Goal: Task Accomplishment & Management: Use online tool/utility

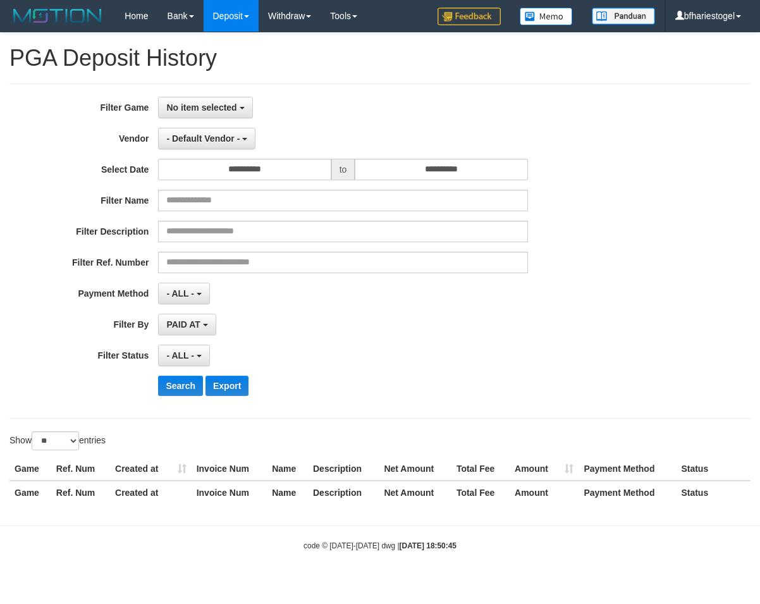
select select "**********"
select select "**"
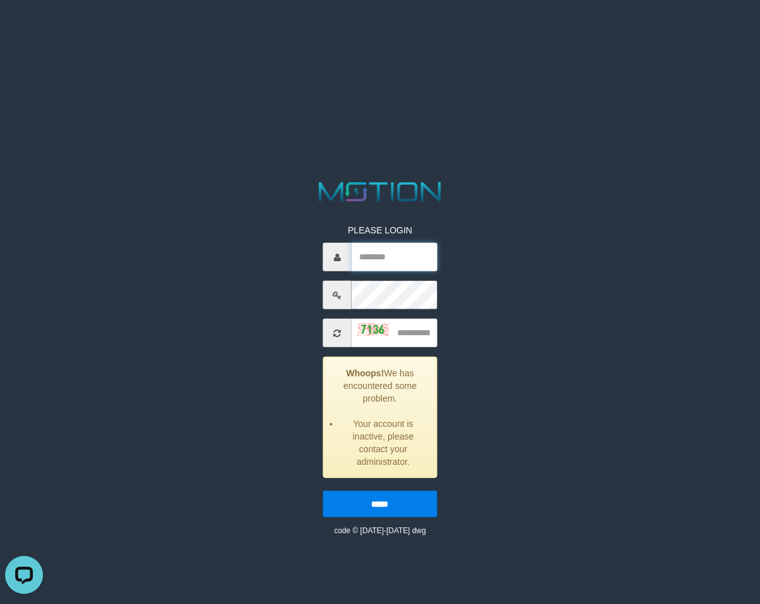
click at [380, 255] on input "text" at bounding box center [393, 257] width 85 height 28
paste input "**********"
type input "**********"
click at [427, 329] on input "text" at bounding box center [393, 333] width 85 height 28
type input "****"
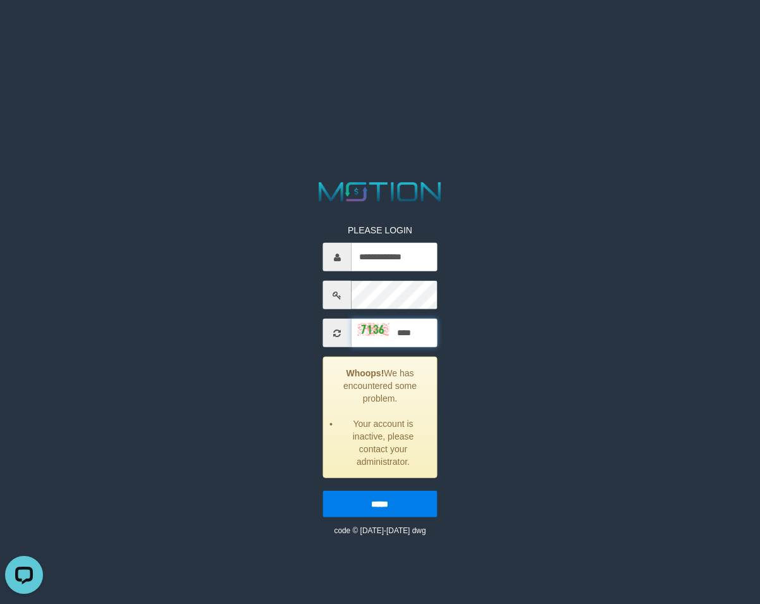
click at [323, 490] on input "*****" at bounding box center [380, 503] width 114 height 27
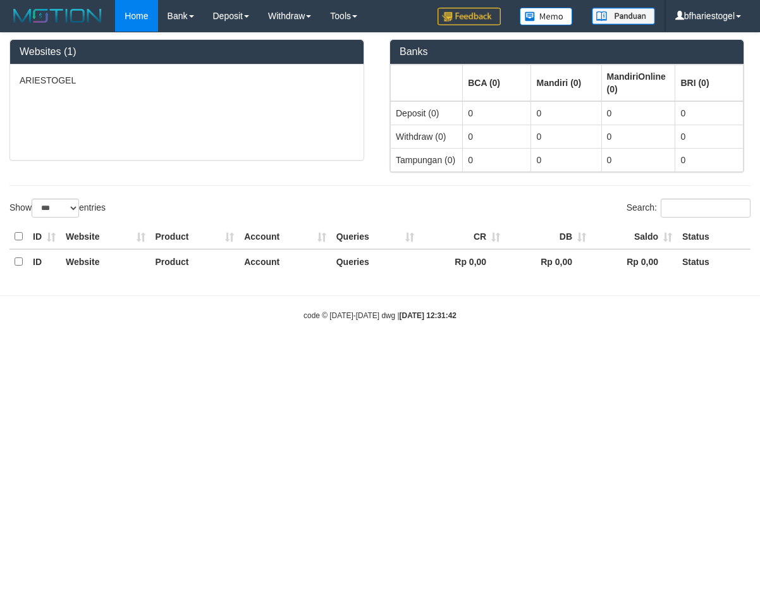
select select "***"
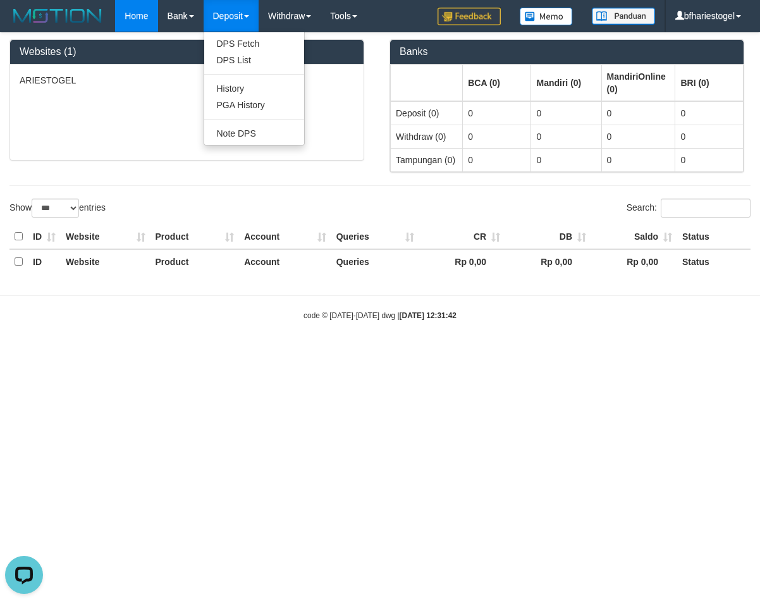
click at [229, 11] on link "Deposit" at bounding box center [230, 16] width 55 height 32
click at [232, 16] on link "Deposit" at bounding box center [230, 16] width 55 height 32
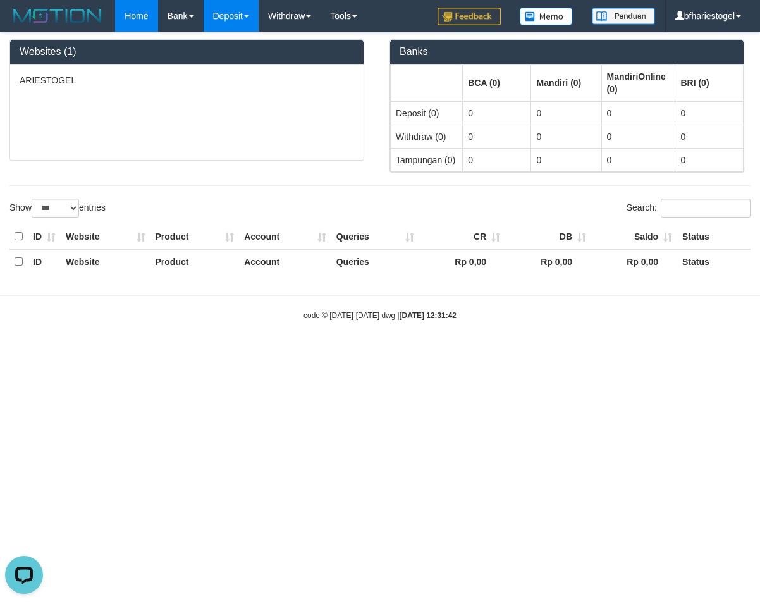
click at [232, 16] on link "Deposit" at bounding box center [230, 16] width 55 height 32
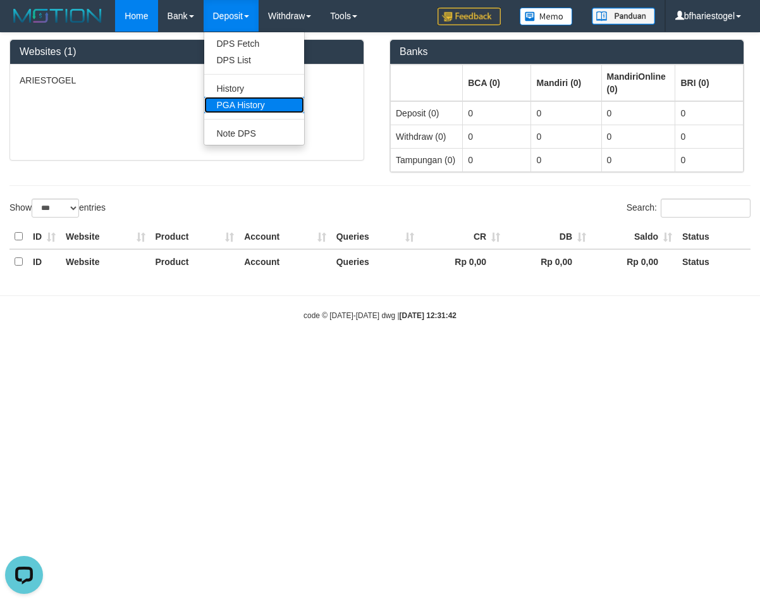
click at [238, 105] on link "PGA History" at bounding box center [254, 105] width 100 height 16
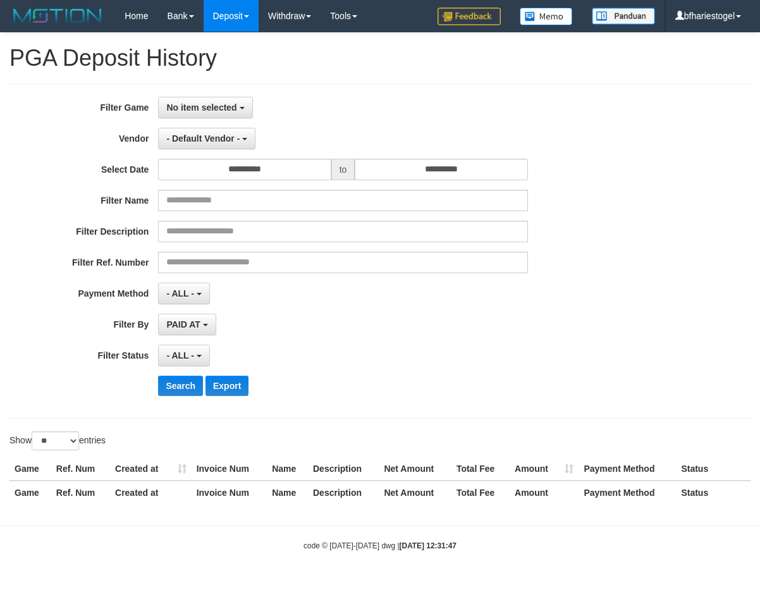
select select
select select "**"
click at [212, 111] on span "No item selected" at bounding box center [201, 107] width 70 height 10
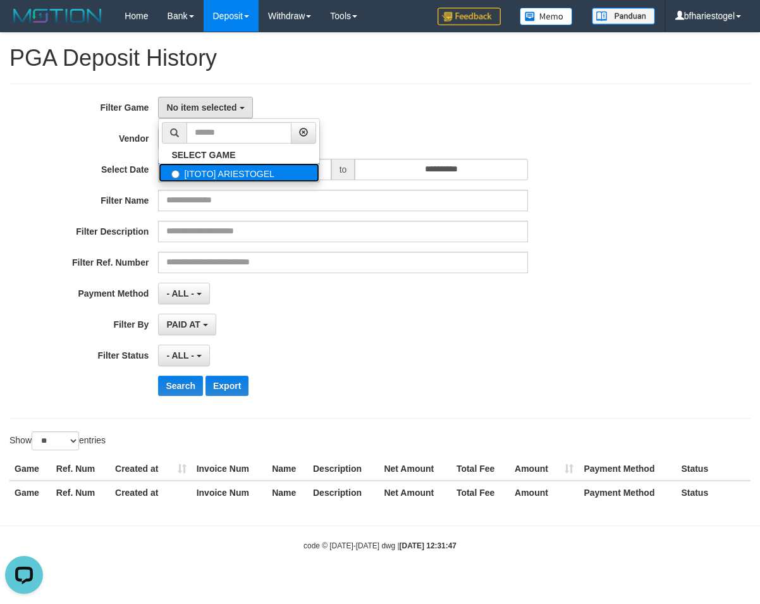
click at [206, 174] on label "[ITOTO] ARIESTOGEL" at bounding box center [239, 172] width 161 height 19
select select "***"
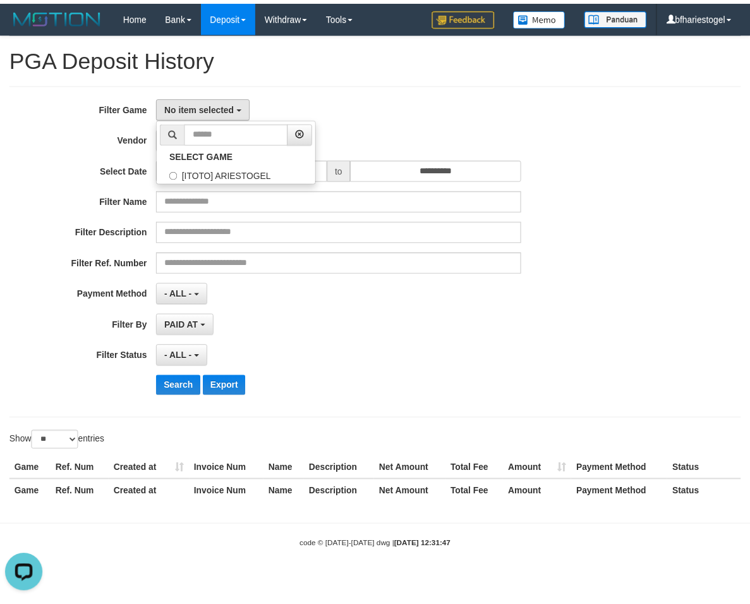
scroll to position [11, 0]
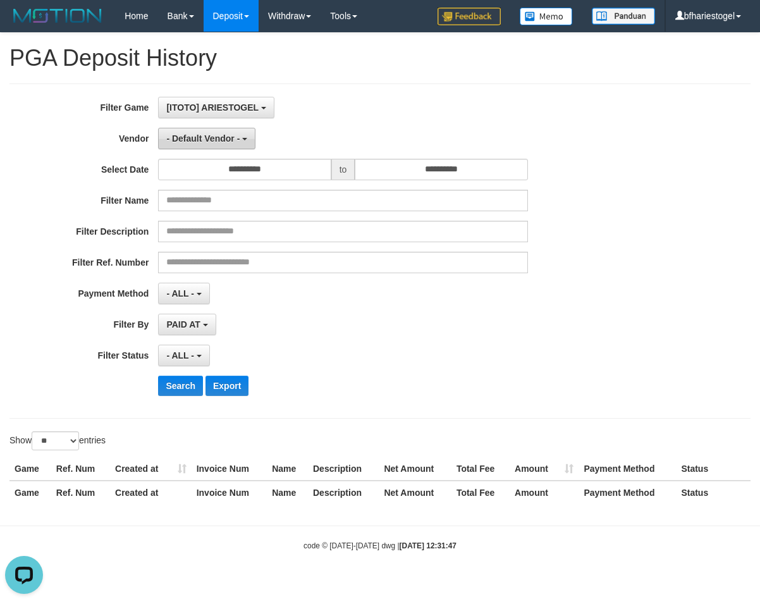
click at [206, 143] on button "- Default Vendor -" at bounding box center [206, 138] width 97 height 21
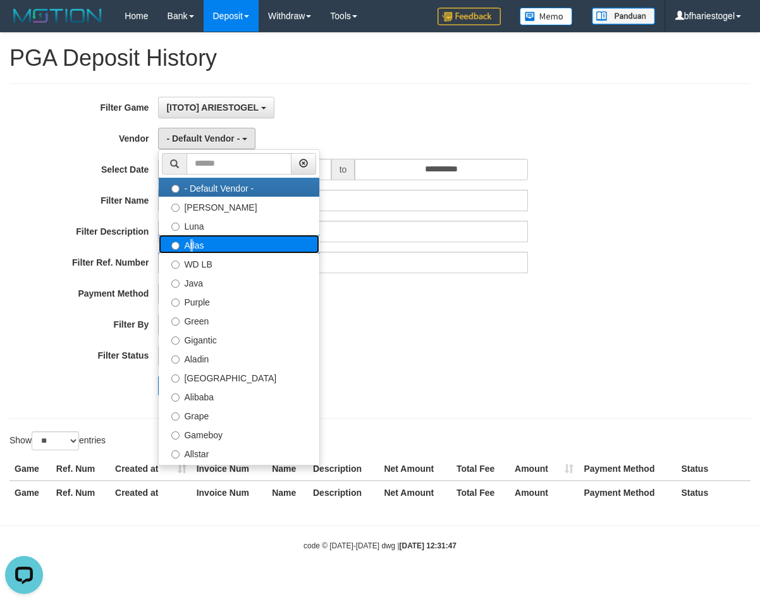
click at [188, 249] on label "Atlas" at bounding box center [239, 243] width 161 height 19
click at [223, 244] on label "Atlas" at bounding box center [239, 243] width 161 height 19
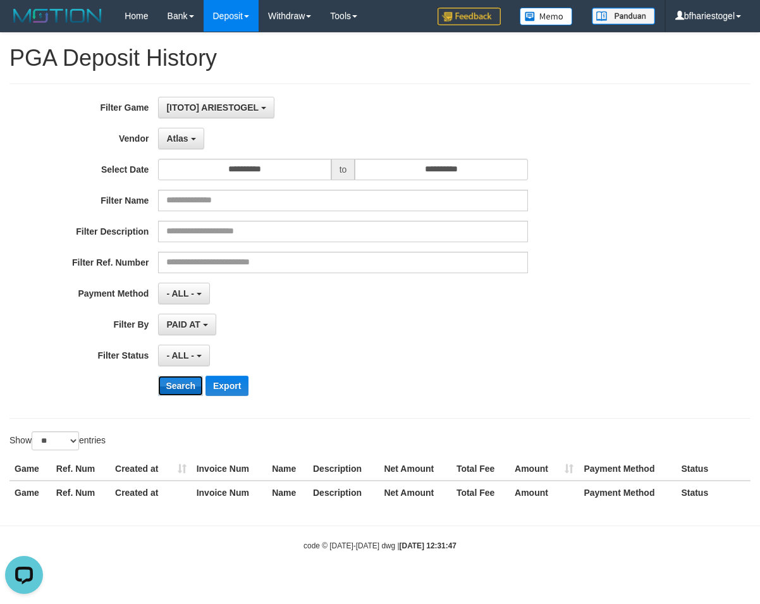
click at [179, 390] on button "Search" at bounding box center [180, 385] width 45 height 20
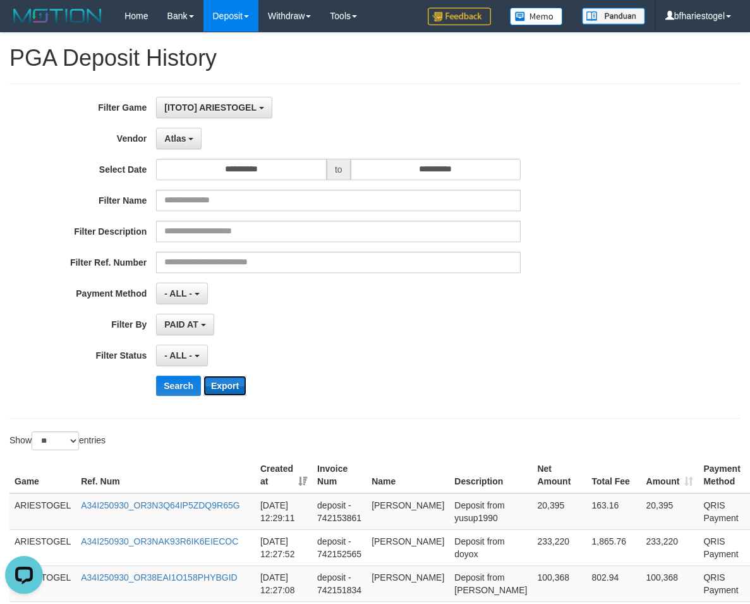
click at [226, 381] on button "Export" at bounding box center [224, 385] width 43 height 20
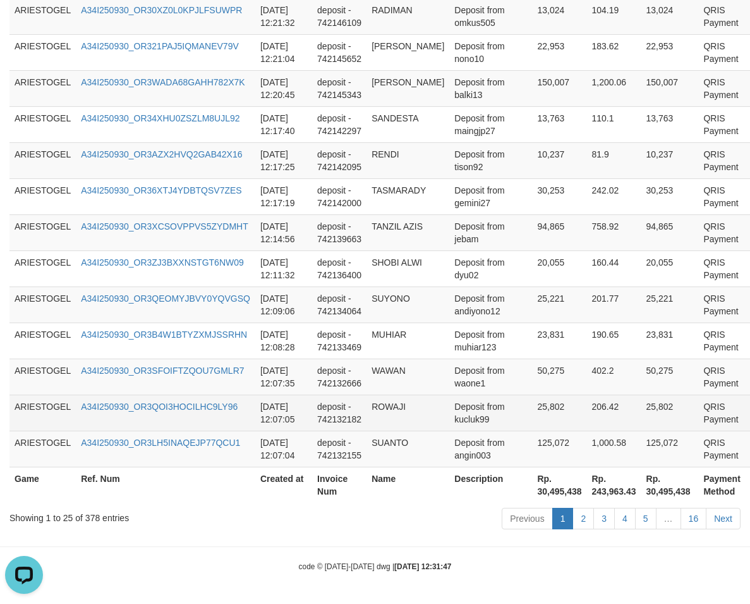
scroll to position [1155, 0]
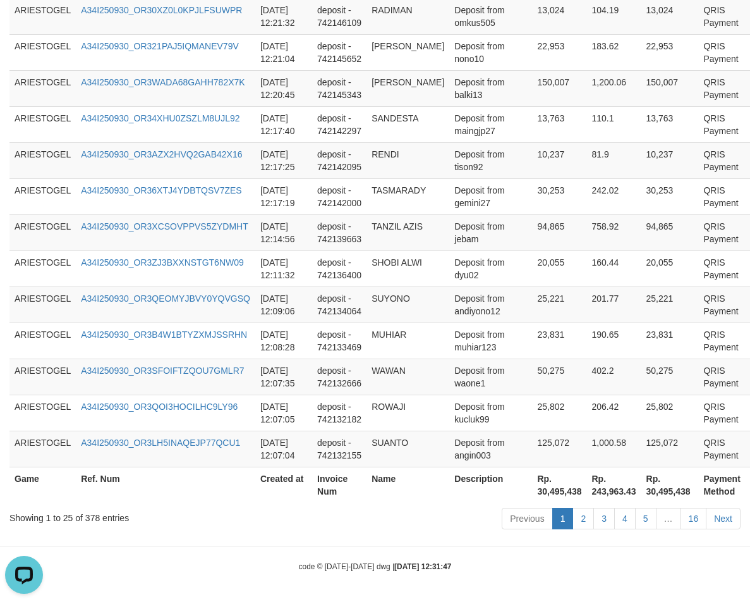
click at [641, 489] on th "Rp. 30,495,438" at bounding box center [670, 484] width 58 height 36
drag, startPoint x: 634, startPoint y: 489, endPoint x: 641, endPoint y: 491, distance: 7.4
click at [641, 489] on th "Rp. 30,495,438" at bounding box center [670, 484] width 58 height 36
copy th "30,495,438"
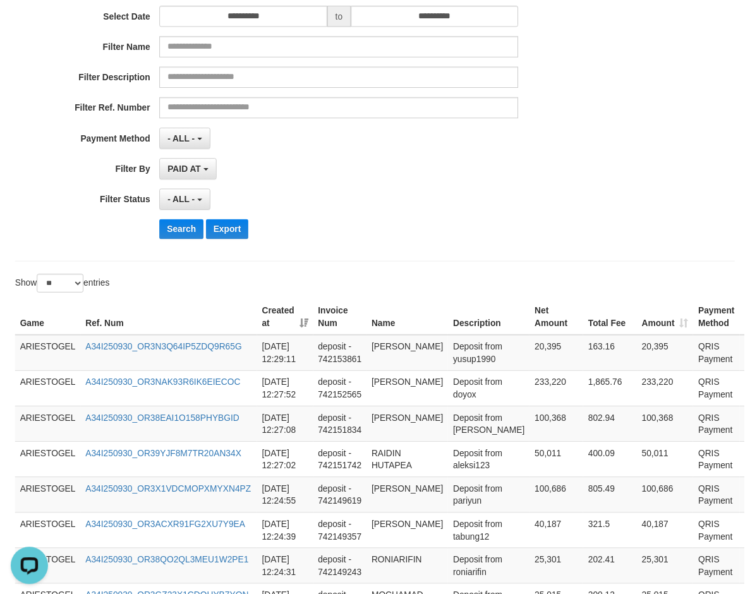
scroll to position [0, 0]
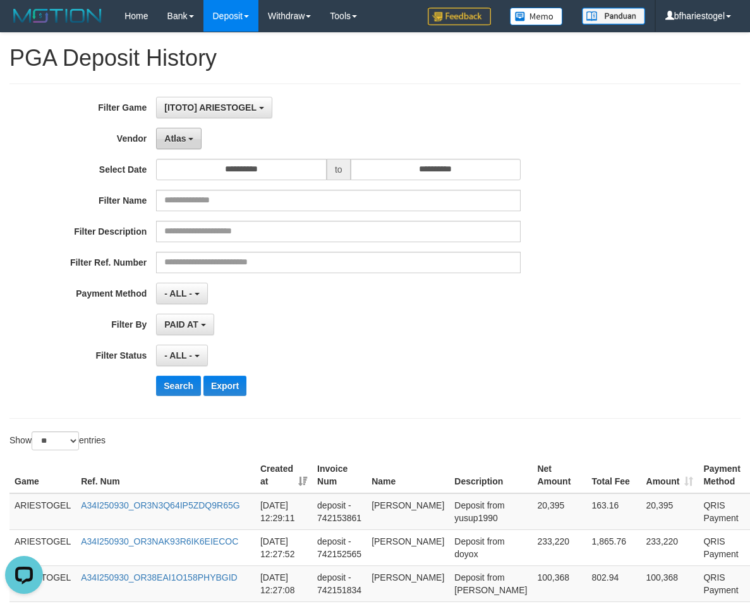
click at [179, 137] on span "Atlas" at bounding box center [174, 138] width 21 height 10
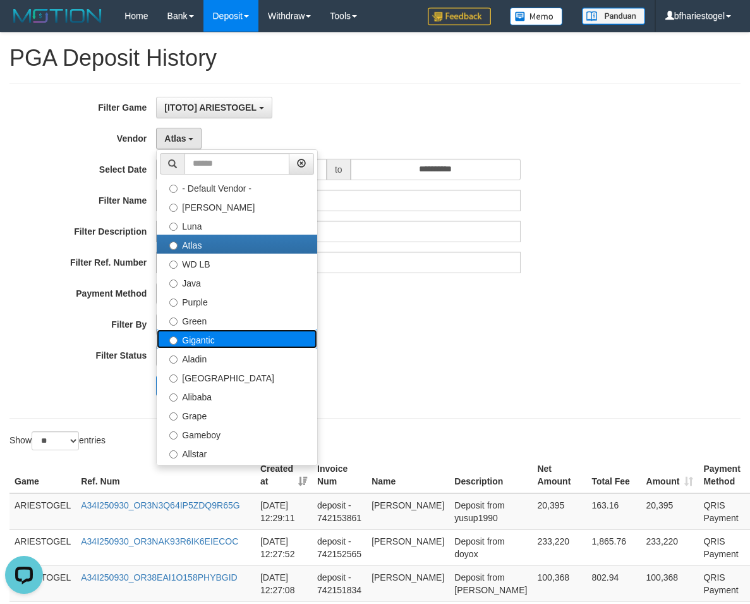
click at [221, 341] on label "Gigantic" at bounding box center [237, 338] width 161 height 19
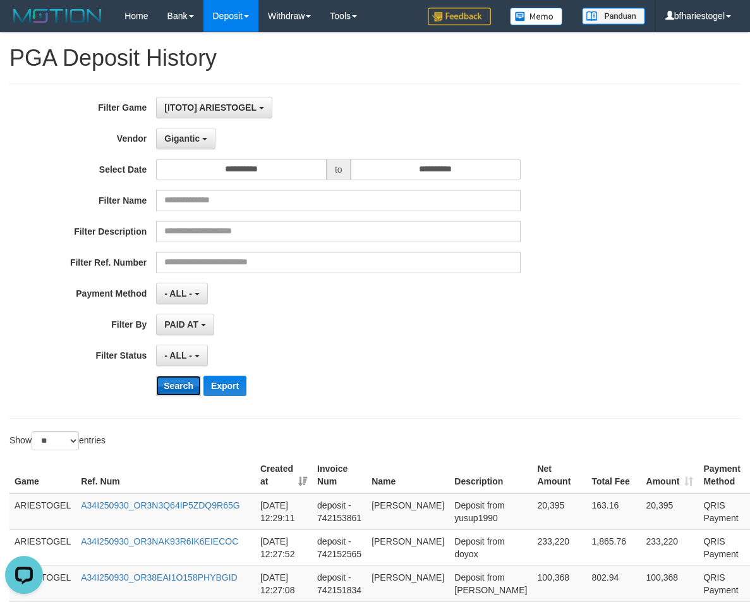
click at [181, 385] on button "Search" at bounding box center [178, 385] width 45 height 20
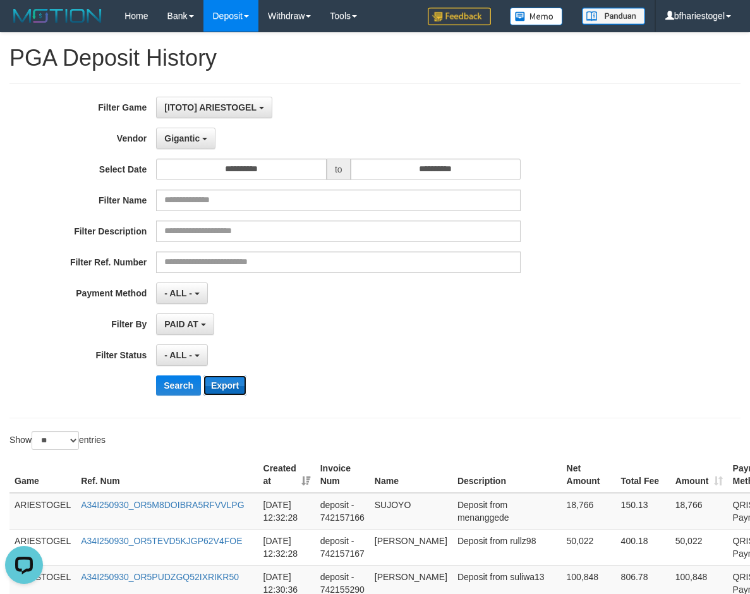
click at [232, 385] on button "Export" at bounding box center [224, 385] width 43 height 20
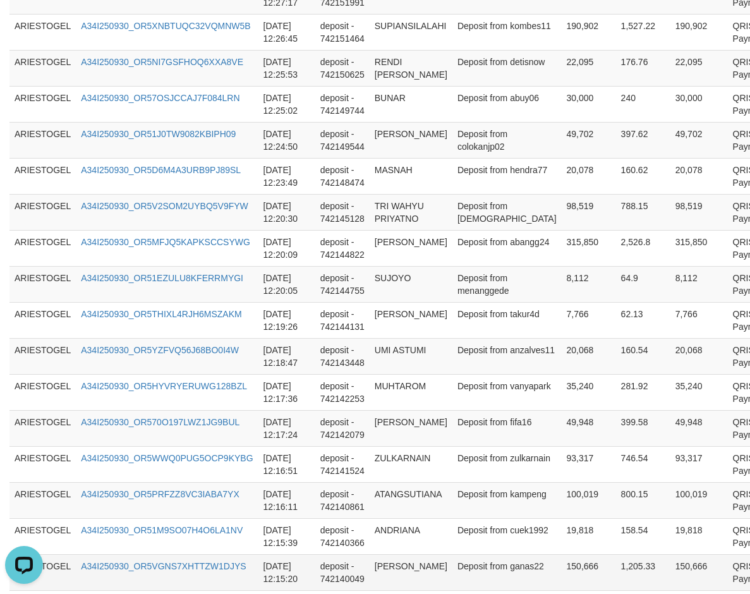
scroll to position [937, 0]
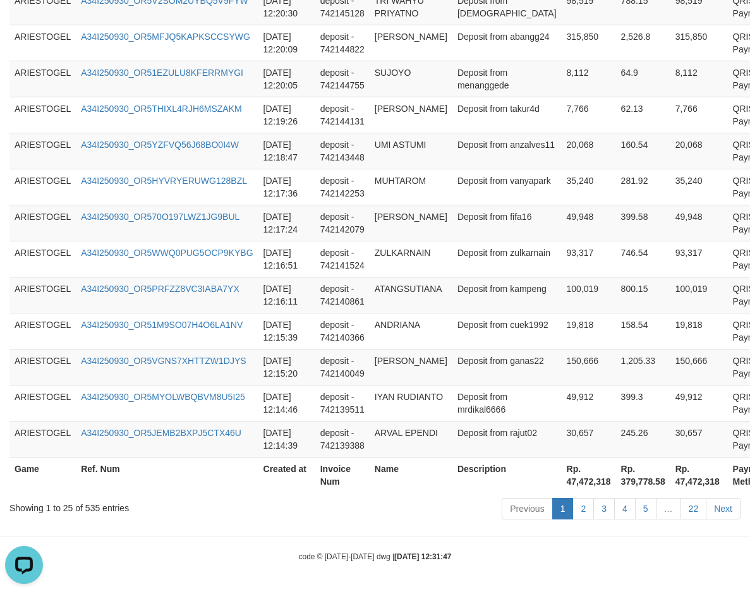
click at [671, 482] on th "Rp. 47,472,318" at bounding box center [700, 475] width 58 height 36
copy th "47,472,318"
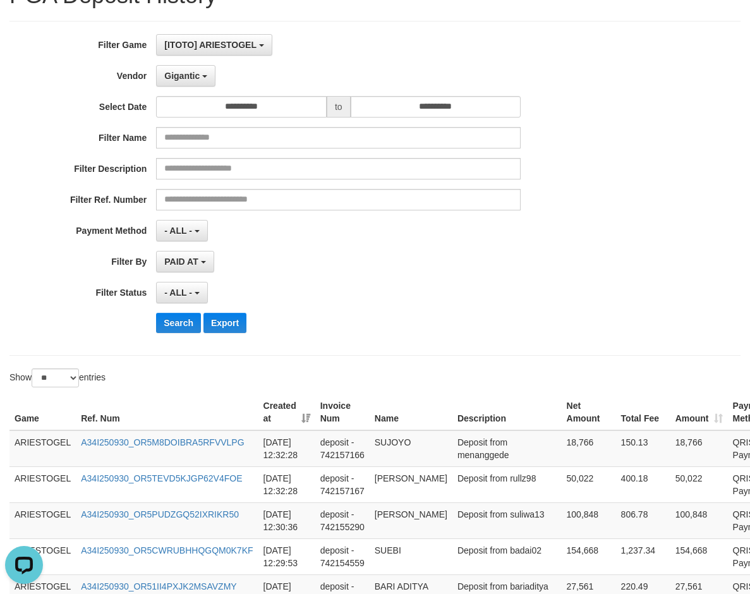
scroll to position [0, 0]
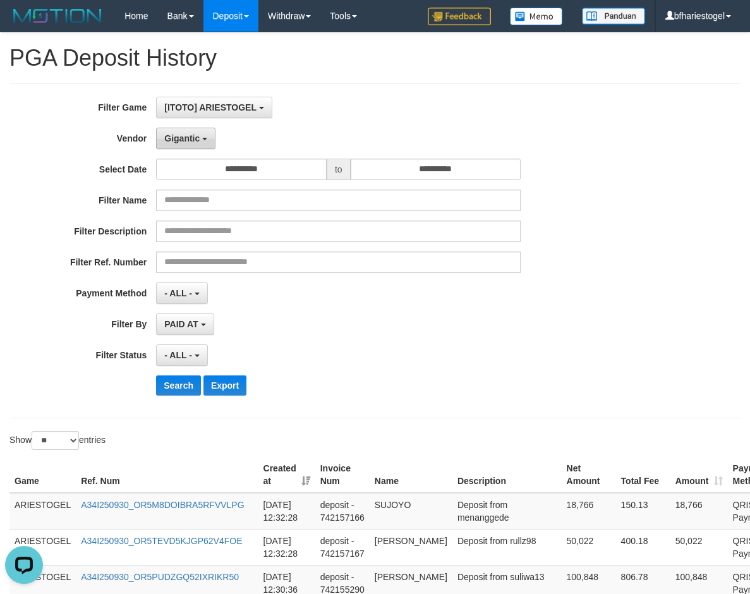
click at [191, 138] on span "Gigantic" at bounding box center [181, 138] width 35 height 10
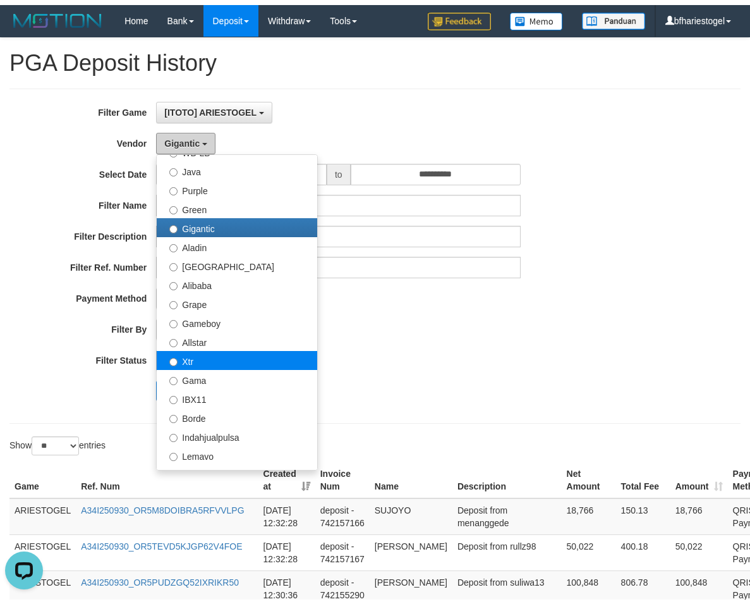
scroll to position [126, 0]
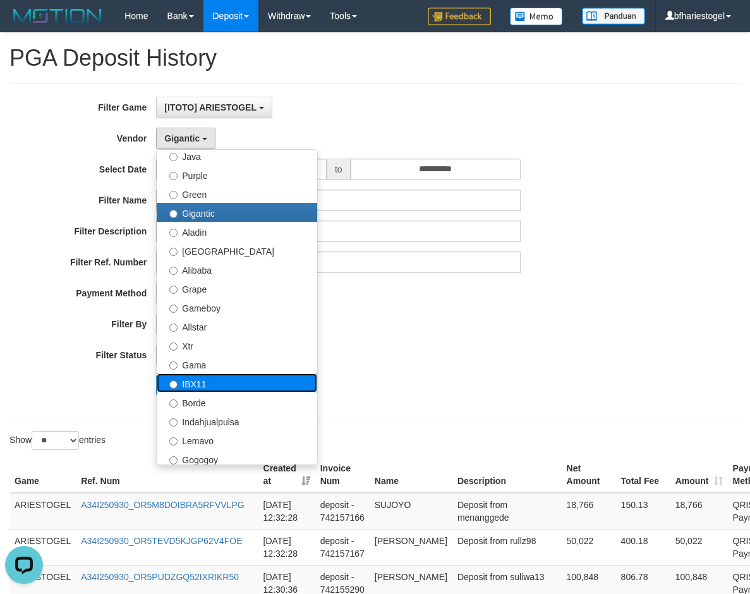
click at [206, 384] on label "IBX11" at bounding box center [237, 382] width 161 height 19
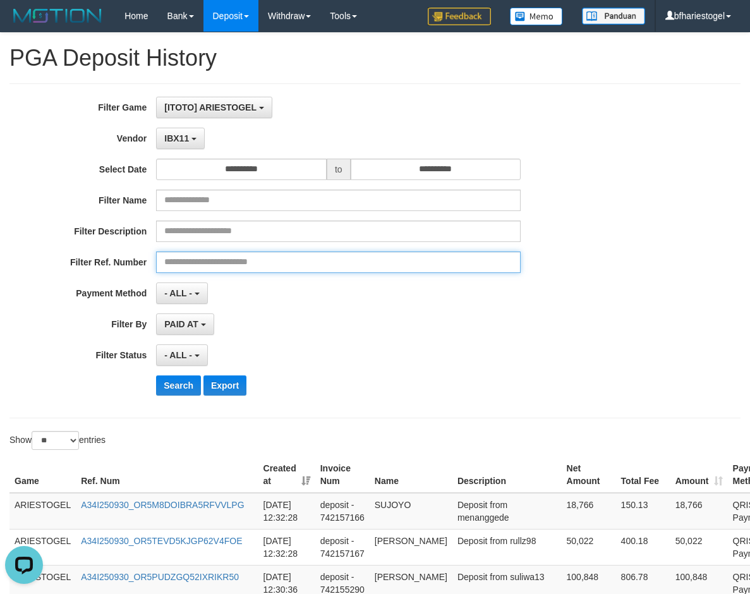
click at [334, 272] on input "text" at bounding box center [338, 262] width 365 height 21
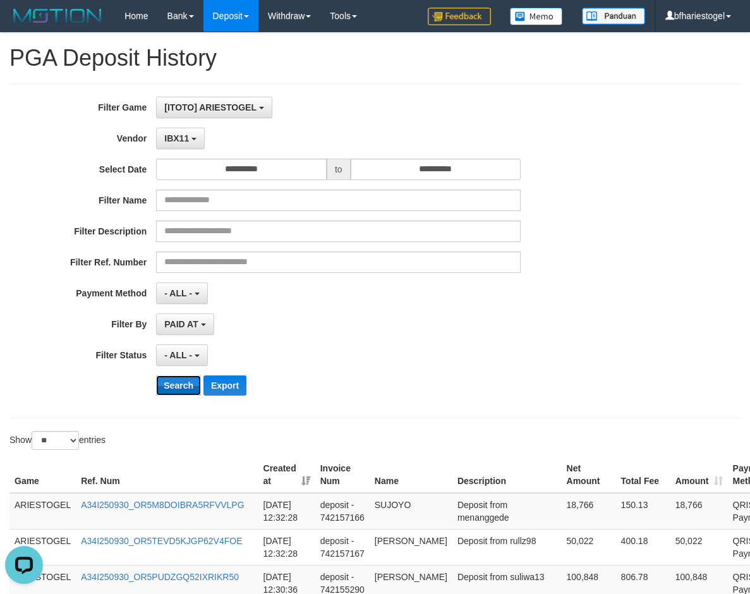
click at [190, 380] on button "Search" at bounding box center [178, 385] width 45 height 20
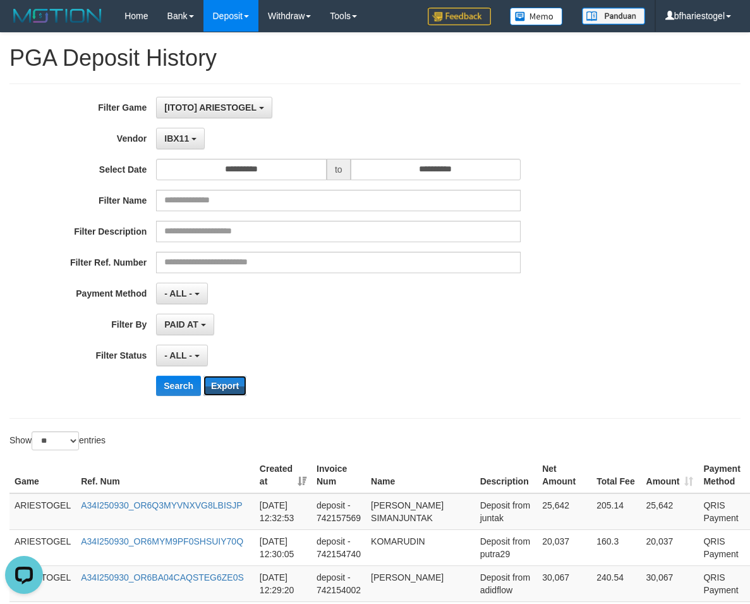
click at [233, 385] on button "Export" at bounding box center [224, 385] width 43 height 20
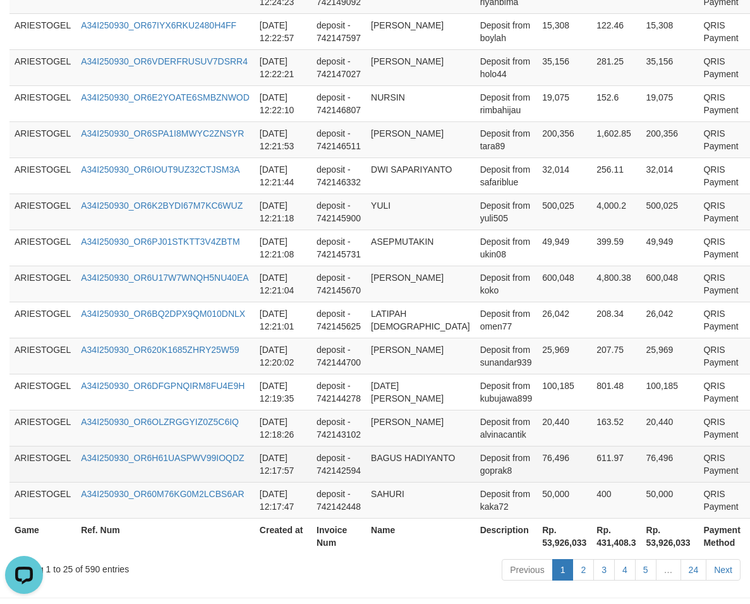
scroll to position [940, 0]
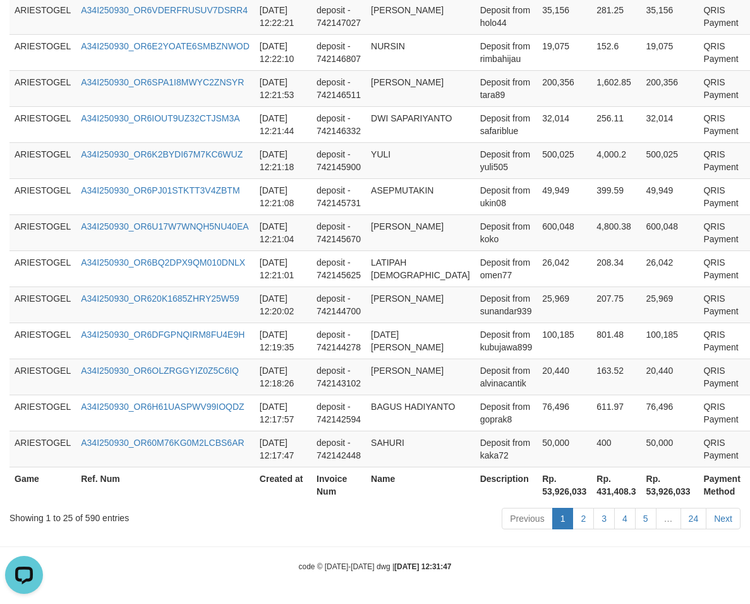
click at [641, 492] on th "Rp. 53,926,033" at bounding box center [670, 484] width 58 height 36
copy th "53,926,033"
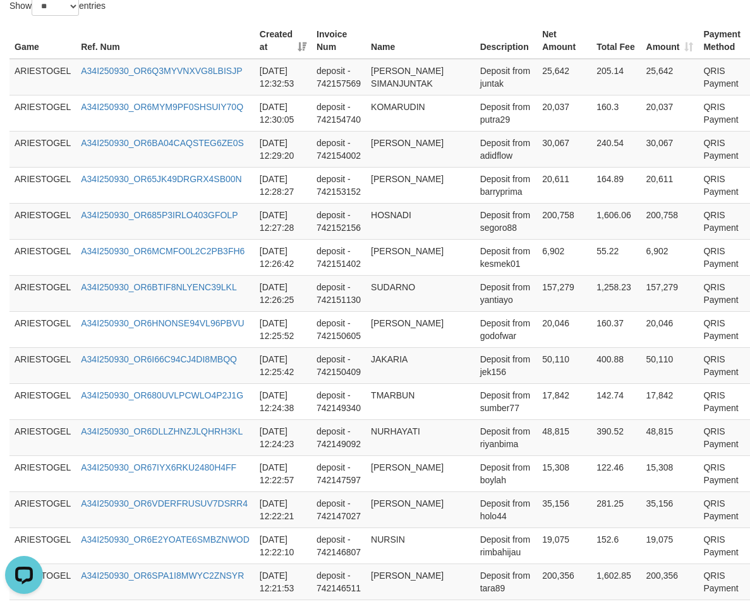
scroll to position [0, 0]
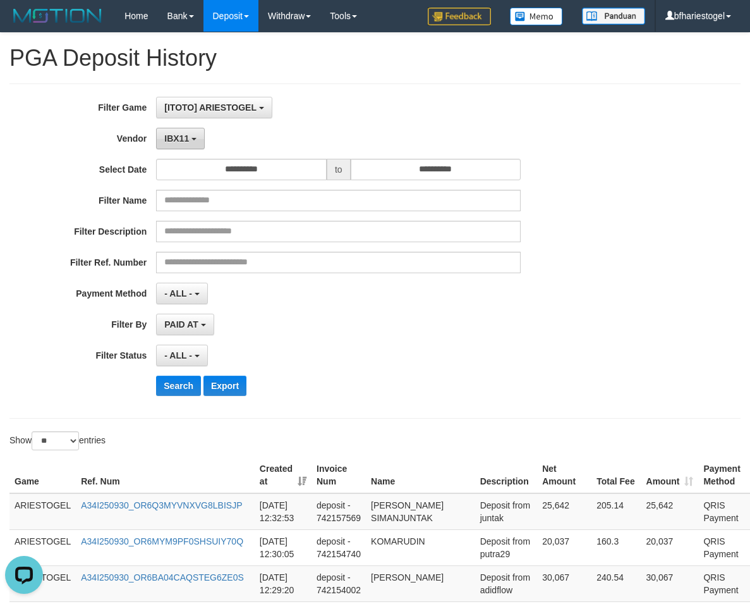
click at [190, 141] on button "IBX11" at bounding box center [180, 138] width 49 height 21
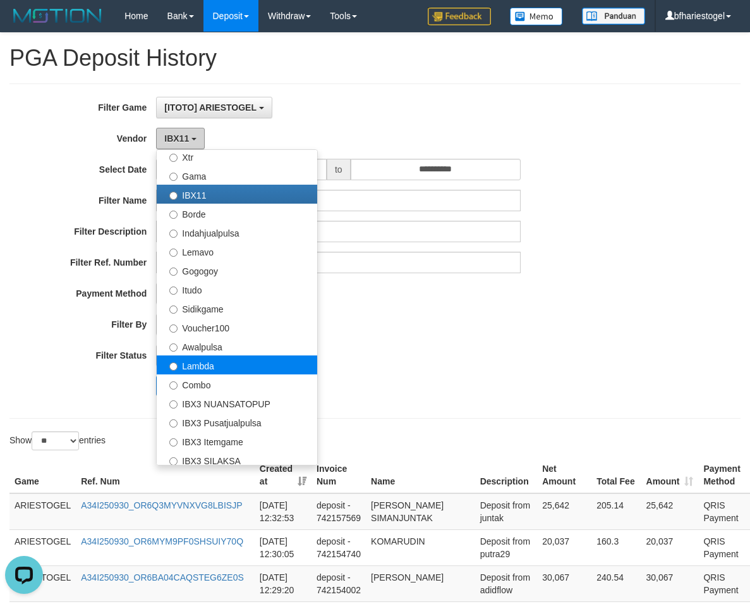
scroll to position [316, 0]
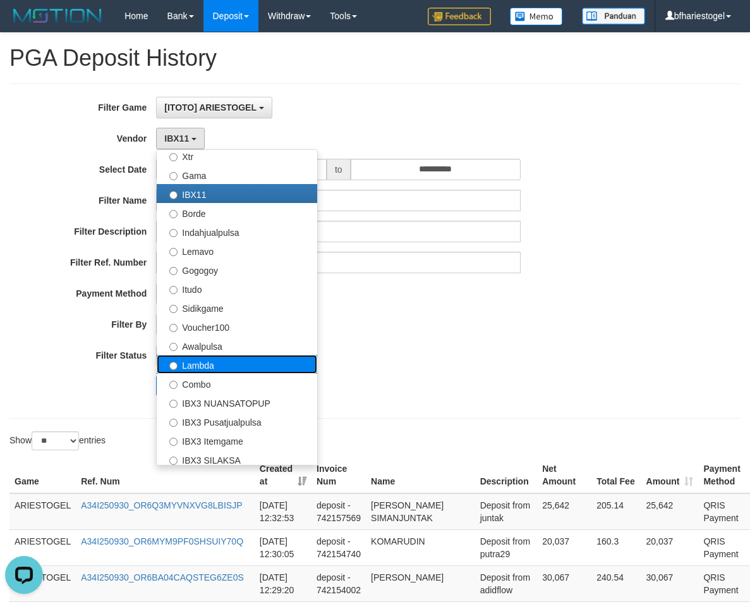
click at [195, 363] on label "Lambda" at bounding box center [237, 364] width 161 height 19
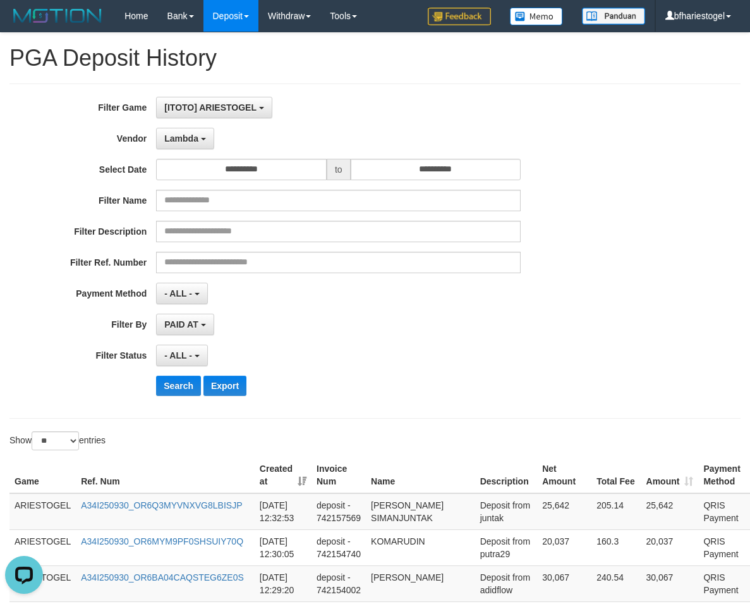
click at [465, 309] on div "**********" at bounding box center [312, 251] width 625 height 308
click at [172, 383] on button "Search" at bounding box center [178, 385] width 45 height 20
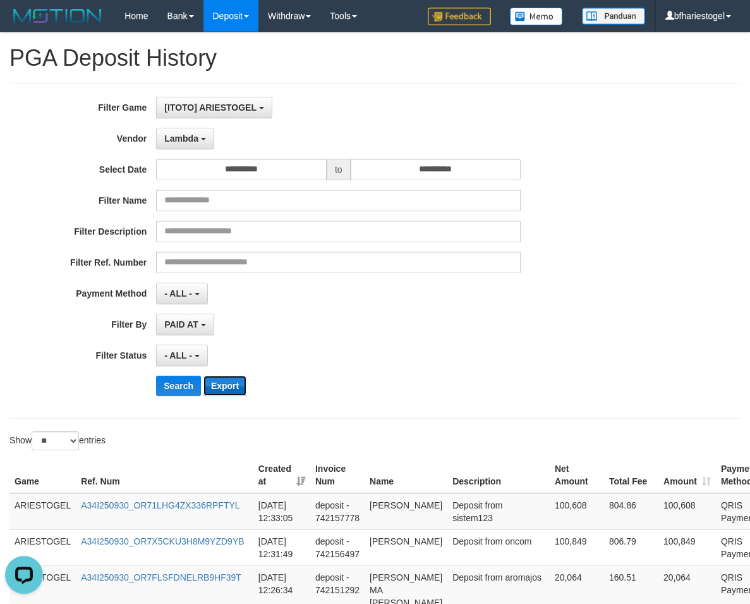
click at [226, 381] on button "Export" at bounding box center [224, 385] width 43 height 20
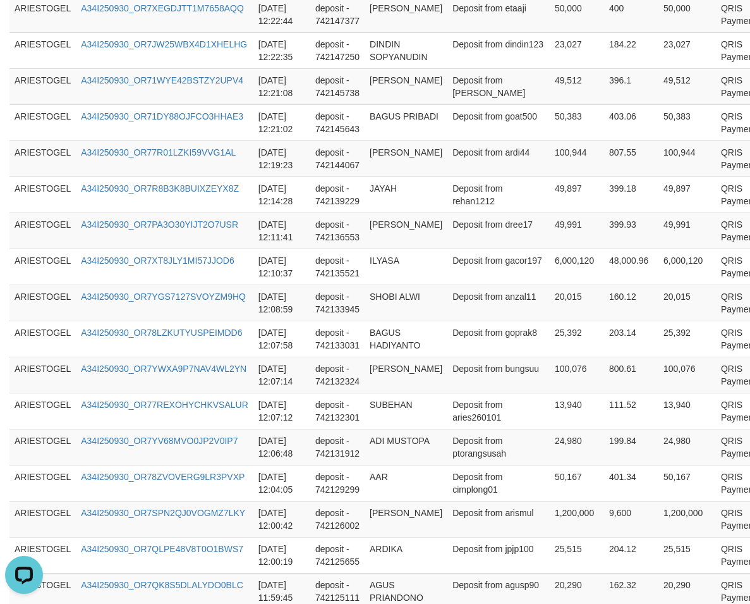
scroll to position [940, 0]
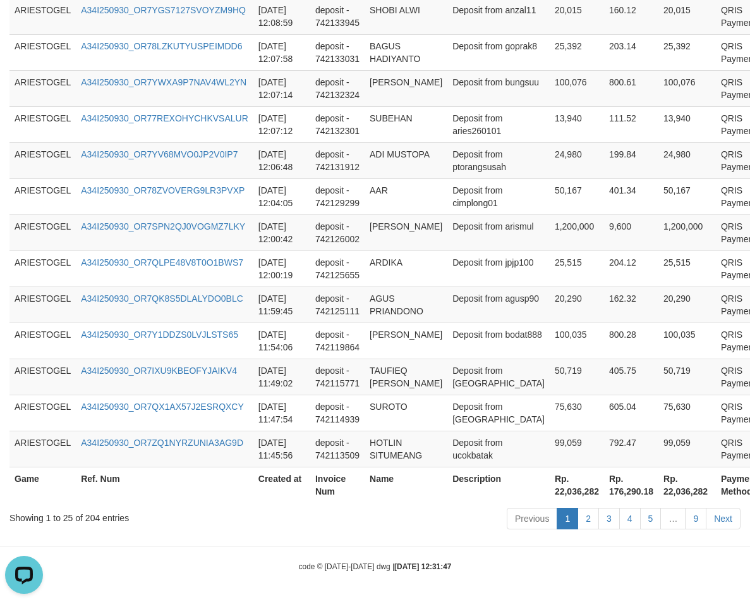
click at [658, 492] on th "Rp. 22,036,282" at bounding box center [687, 484] width 58 height 36
copy th "22,036,282"
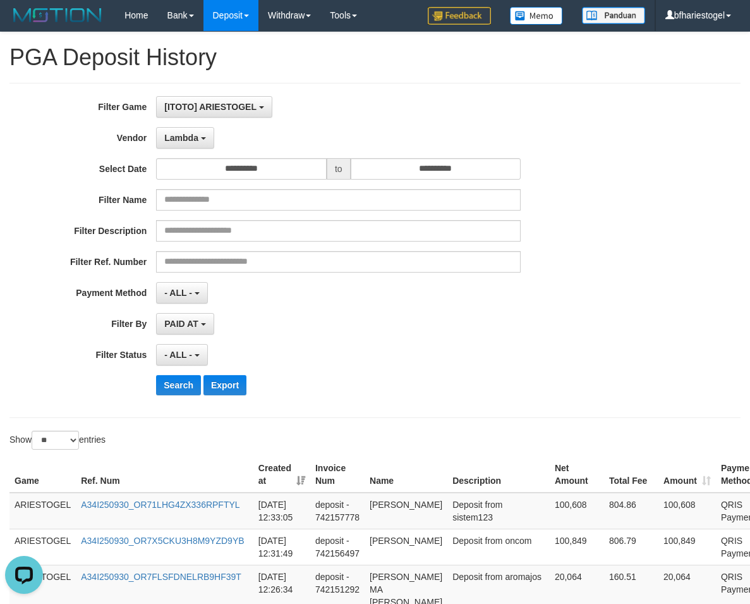
scroll to position [0, 0]
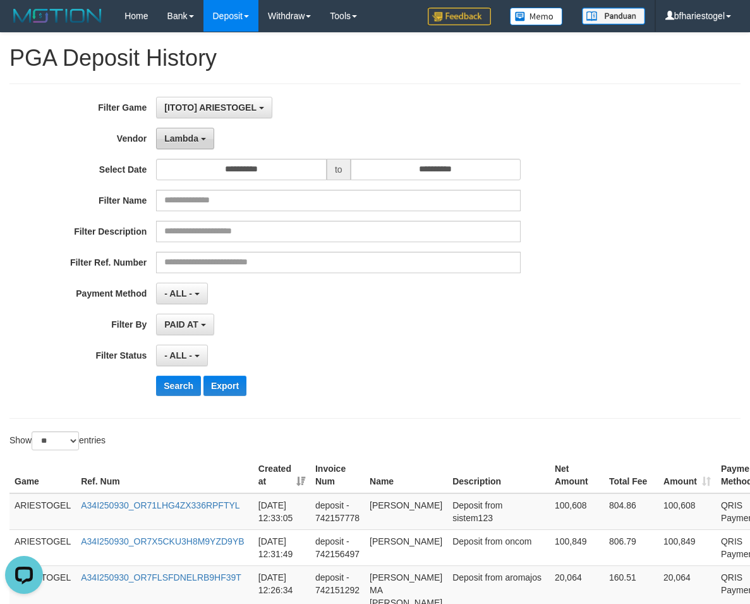
click at [194, 134] on span "Lambda" at bounding box center [181, 138] width 34 height 10
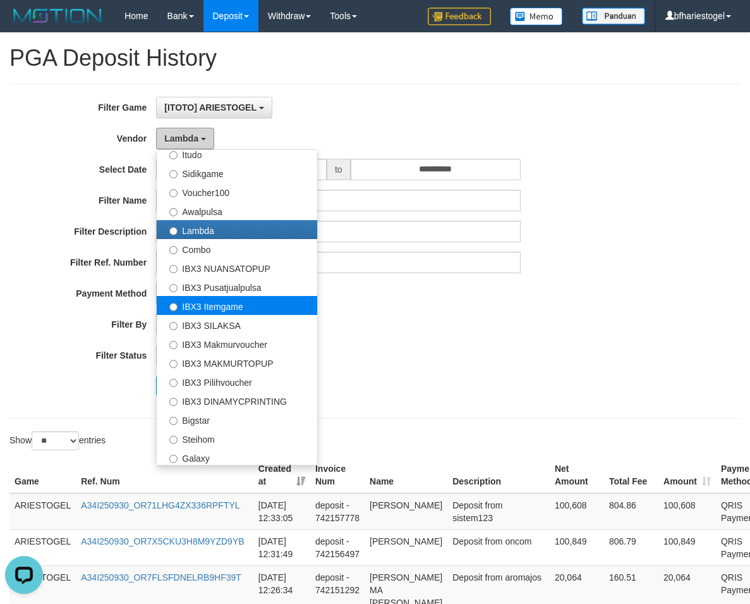
scroll to position [452, 0]
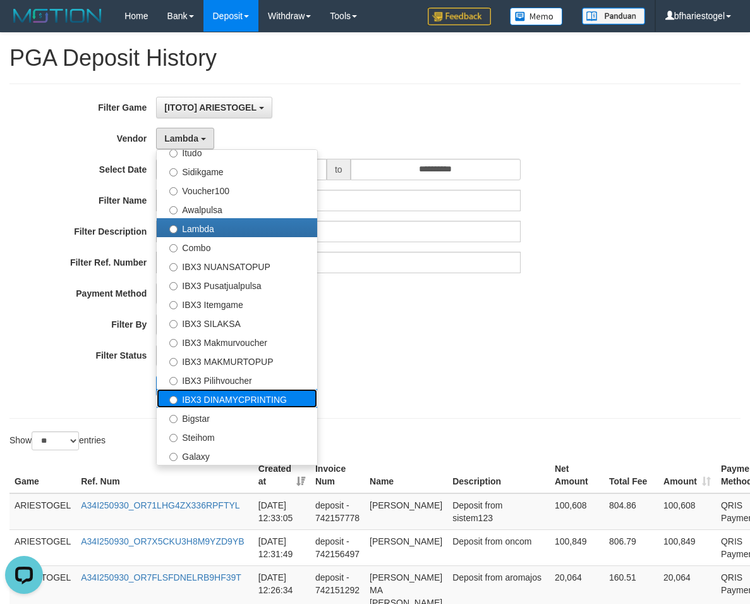
click at [232, 397] on label "IBX3 DINAMYCPRINTING" at bounding box center [237, 398] width 161 height 19
select select "**********"
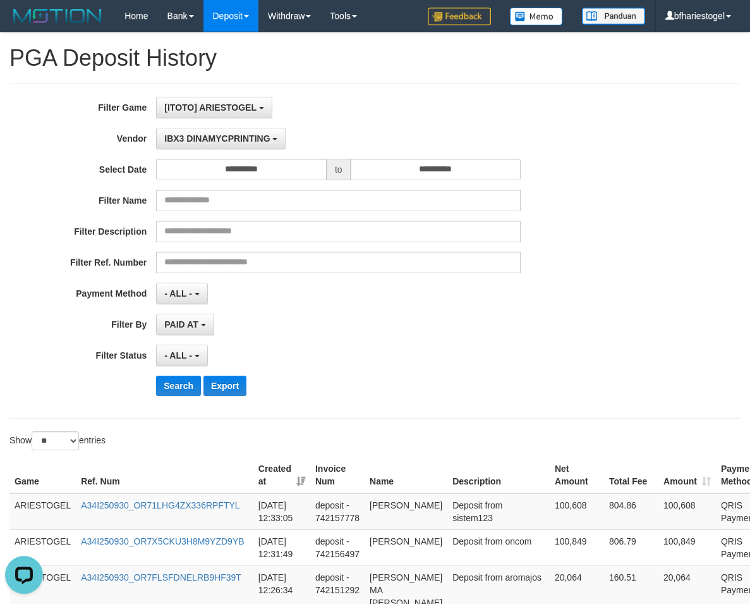
click at [319, 373] on div "**********" at bounding box center [312, 251] width 625 height 308
click at [171, 385] on button "Search" at bounding box center [178, 385] width 45 height 20
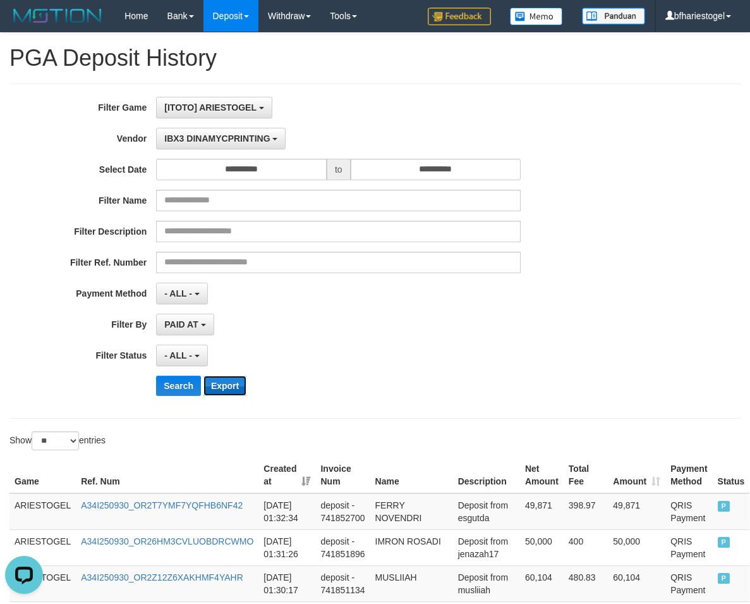
click at [225, 385] on button "Export" at bounding box center [224, 385] width 43 height 20
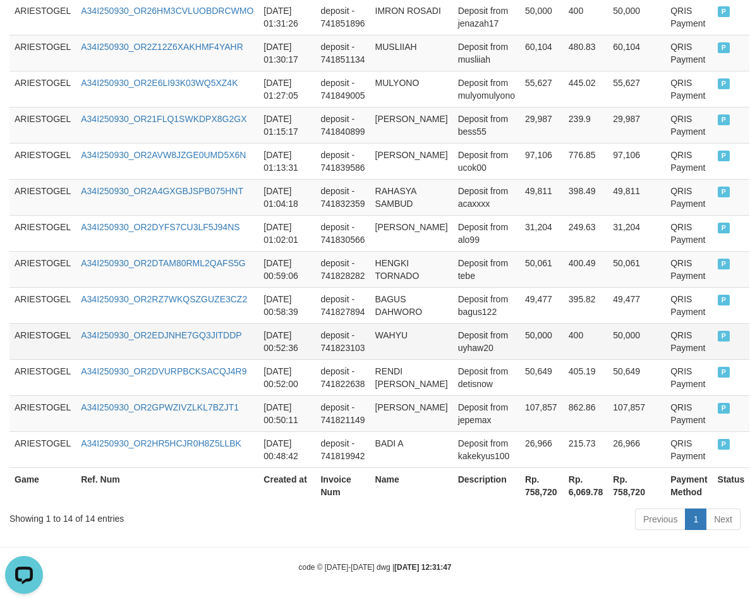
scroll to position [543, 0]
click at [614, 491] on th "Rp. 758,720" at bounding box center [637, 484] width 58 height 36
drag, startPoint x: 614, startPoint y: 491, endPoint x: 630, endPoint y: 487, distance: 16.2
click at [614, 491] on th "Rp. 758,720" at bounding box center [637, 484] width 58 height 36
copy th "758,720"
